Goal: Information Seeking & Learning: Understand process/instructions

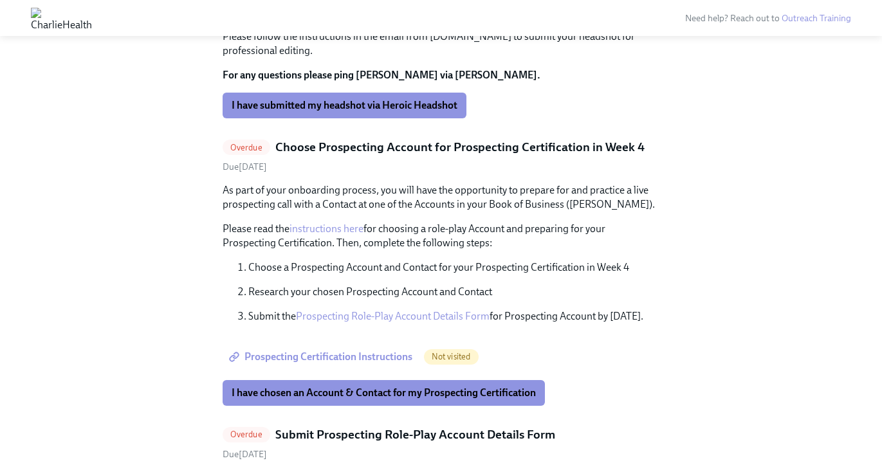
scroll to position [1400, 0]
click at [352, 350] on span "Prospecting Certification Instructions" at bounding box center [322, 356] width 181 height 13
click at [364, 386] on span "I have chosen an Account & Contact for my Prospecting Certification" at bounding box center [384, 392] width 304 height 13
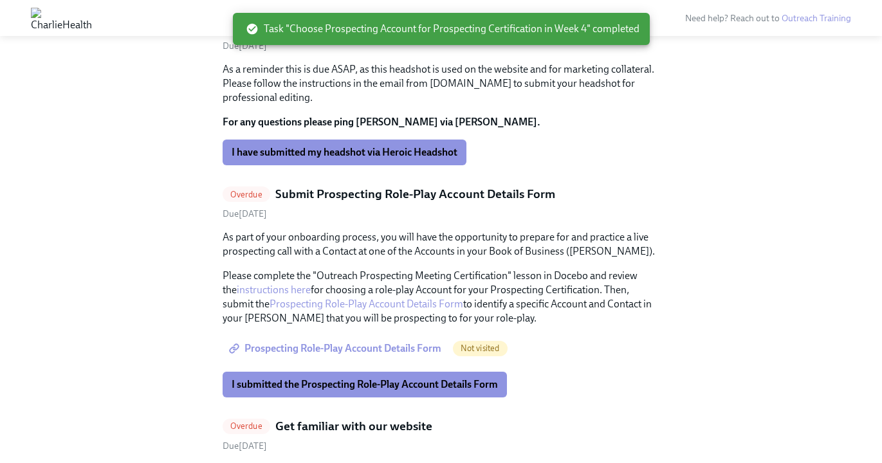
scroll to position [1360, 0]
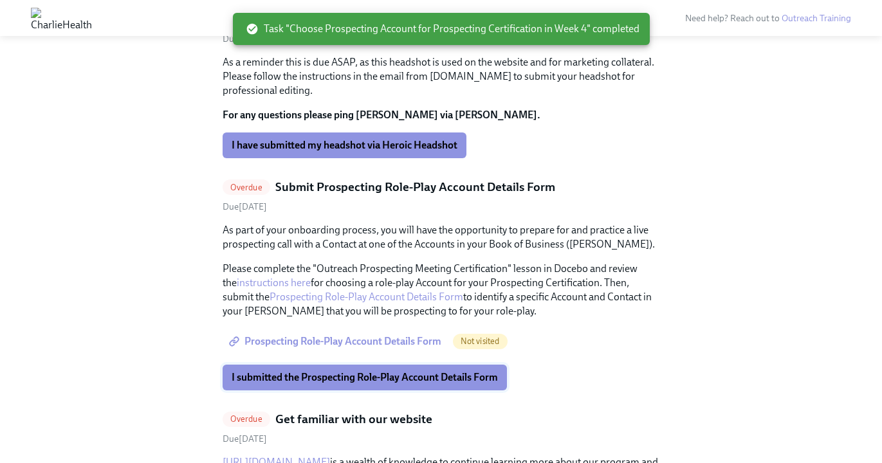
click at [390, 371] on span "I submitted the Prospecting Role-Play Account Details Form" at bounding box center [365, 377] width 266 height 13
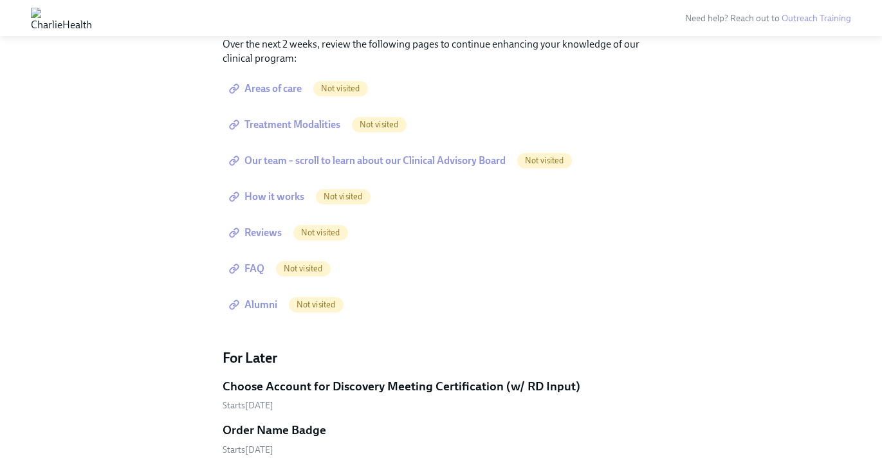
scroll to position [1830, 0]
click at [282, 83] on span "Areas of care" at bounding box center [267, 89] width 70 height 13
click at [264, 119] on span "Treatment Modalities" at bounding box center [286, 125] width 109 height 13
click at [282, 155] on span "Our team – scroll to learn about our Clinical Advisory Board" at bounding box center [369, 161] width 274 height 13
click at [276, 191] on span "How it works" at bounding box center [268, 197] width 73 height 13
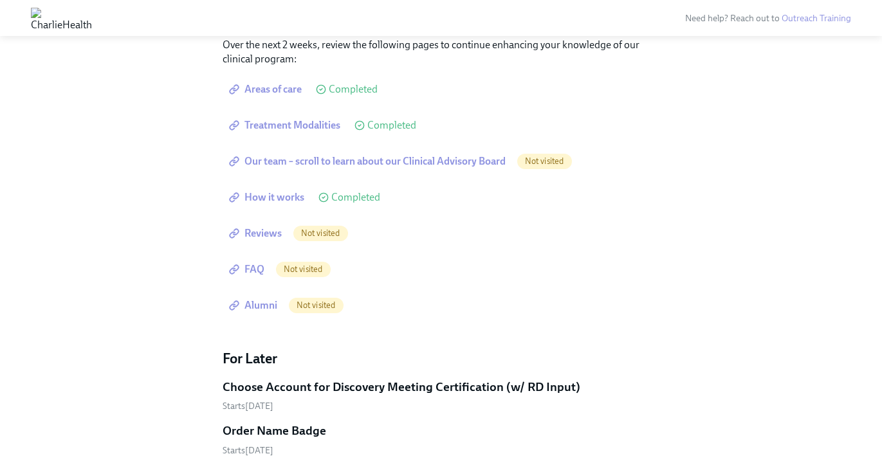
click at [264, 227] on span "Reviews" at bounding box center [257, 233] width 50 height 13
click at [268, 227] on span "Reviews" at bounding box center [257, 233] width 50 height 13
click at [255, 263] on span "FAQ" at bounding box center [248, 269] width 33 height 13
click at [262, 299] on span "Alumni" at bounding box center [255, 305] width 46 height 13
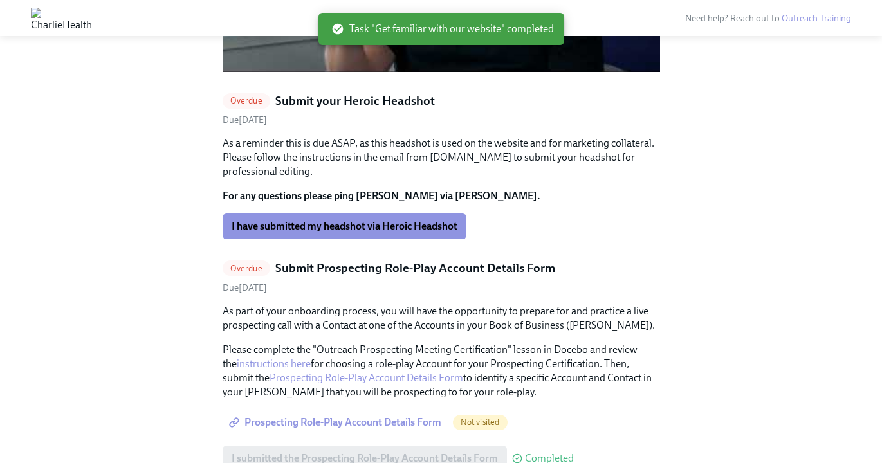
scroll to position [1273, 0]
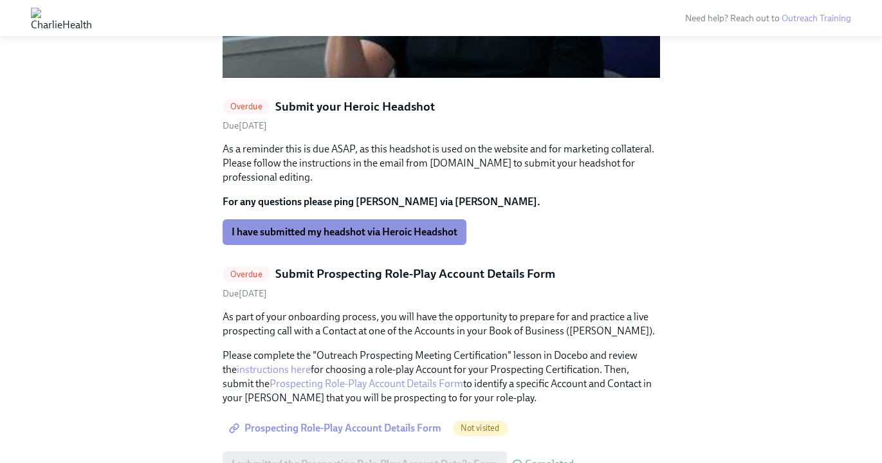
click at [329, 422] on span "Prospecting Role-Play Account Details Form" at bounding box center [337, 428] width 210 height 13
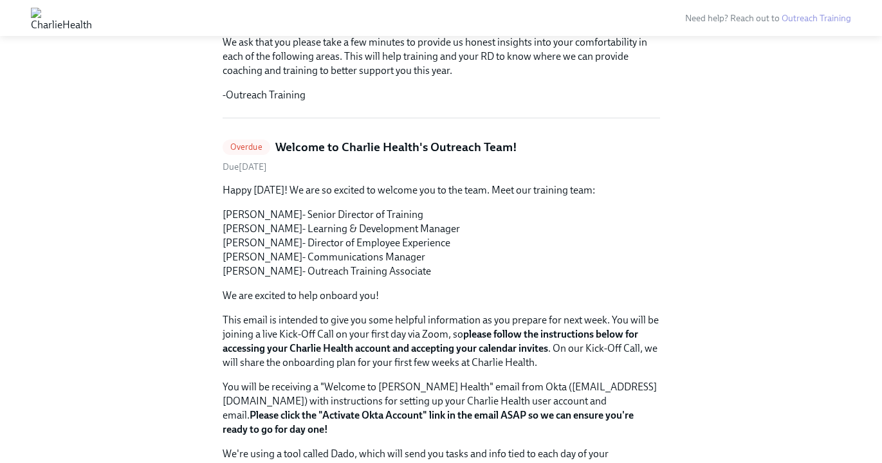
scroll to position [379, 0]
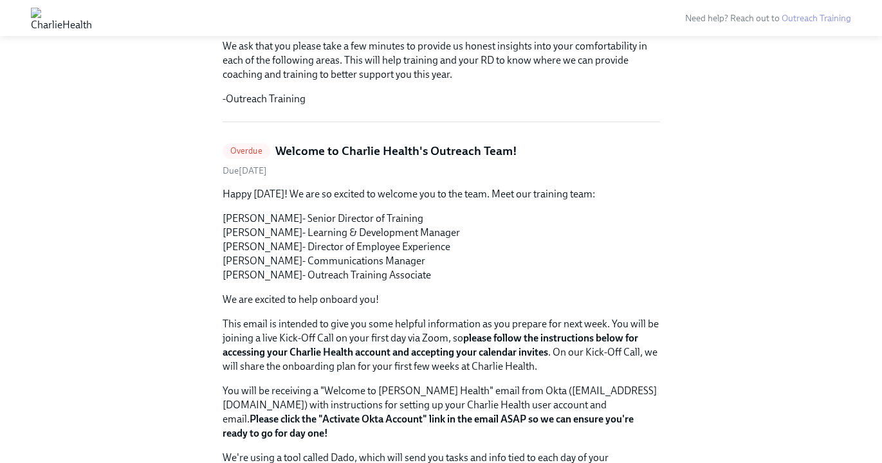
click at [247, 143] on div "Overdue Welcome to [PERSON_NAME] Health's Outreach Team!" at bounding box center [441, 151] width 437 height 17
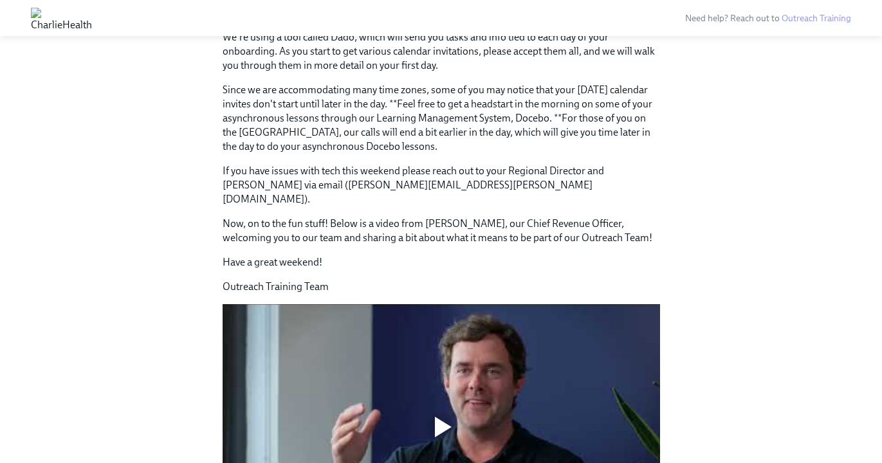
click at [319, 304] on div at bounding box center [441, 427] width 437 height 246
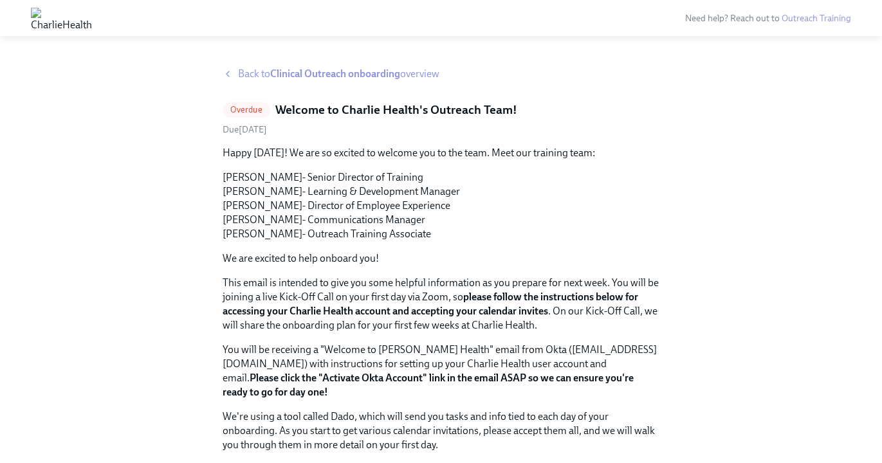
click at [351, 73] on strong "Clinical Outreach onboarding" at bounding box center [335, 74] width 130 height 12
